Goal: Information Seeking & Learning: Learn about a topic

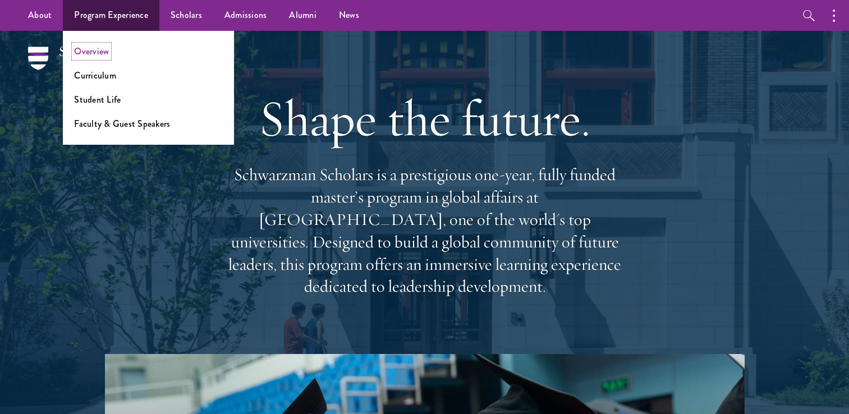
click at [93, 51] on link "Overview" at bounding box center [91, 51] width 35 height 13
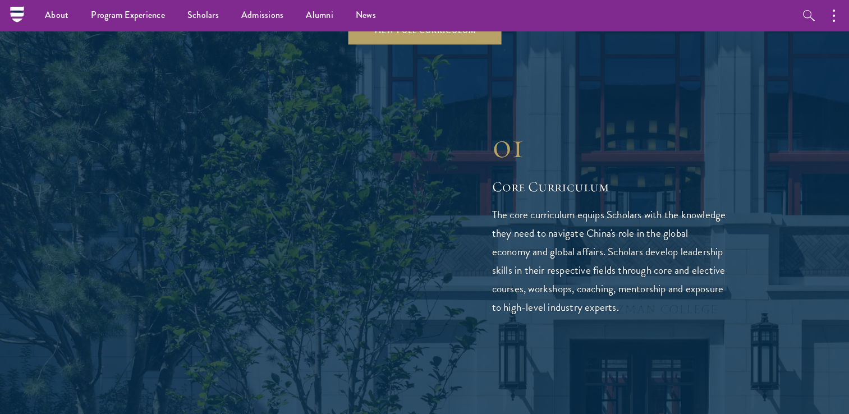
scroll to position [630, 0]
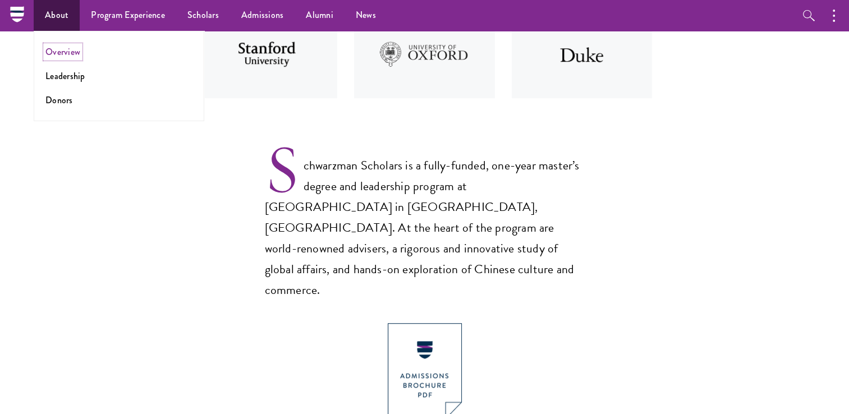
click at [66, 56] on link "Overview" at bounding box center [62, 51] width 35 height 13
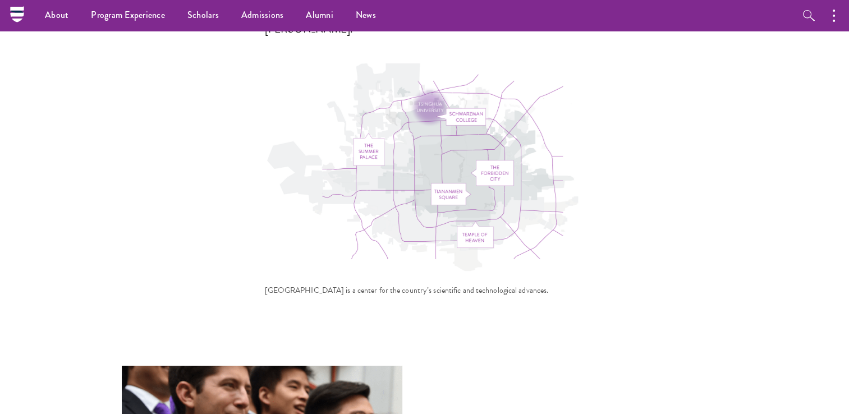
scroll to position [3604, 0]
